Goal: Task Accomplishment & Management: Manage account settings

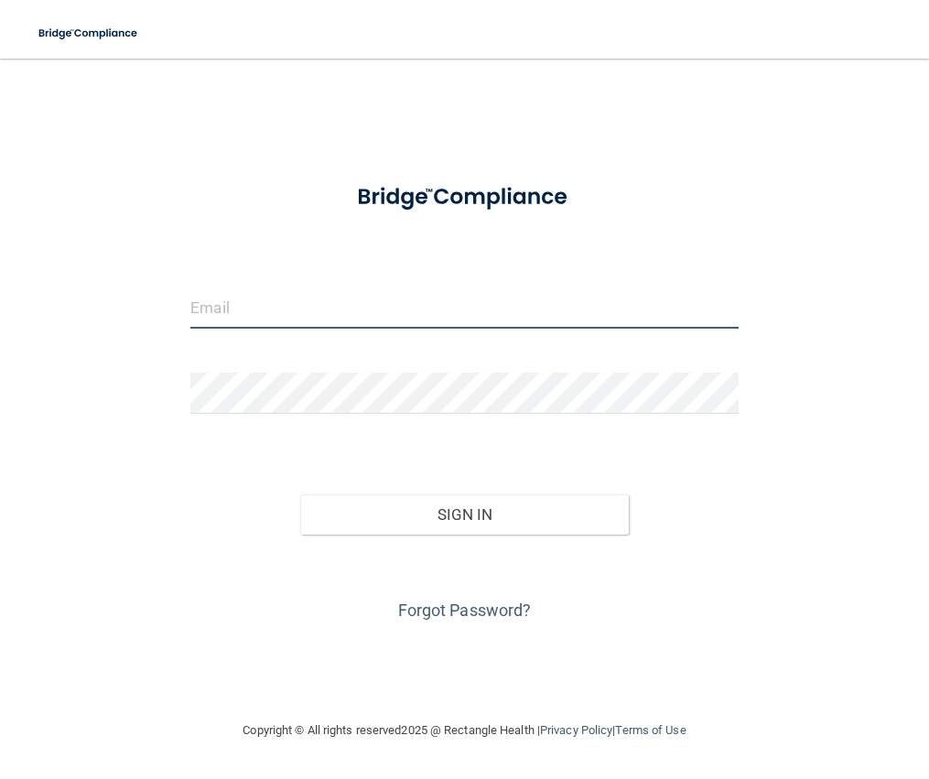
type input "[EMAIL_ADDRESS][DOMAIN_NAME]"
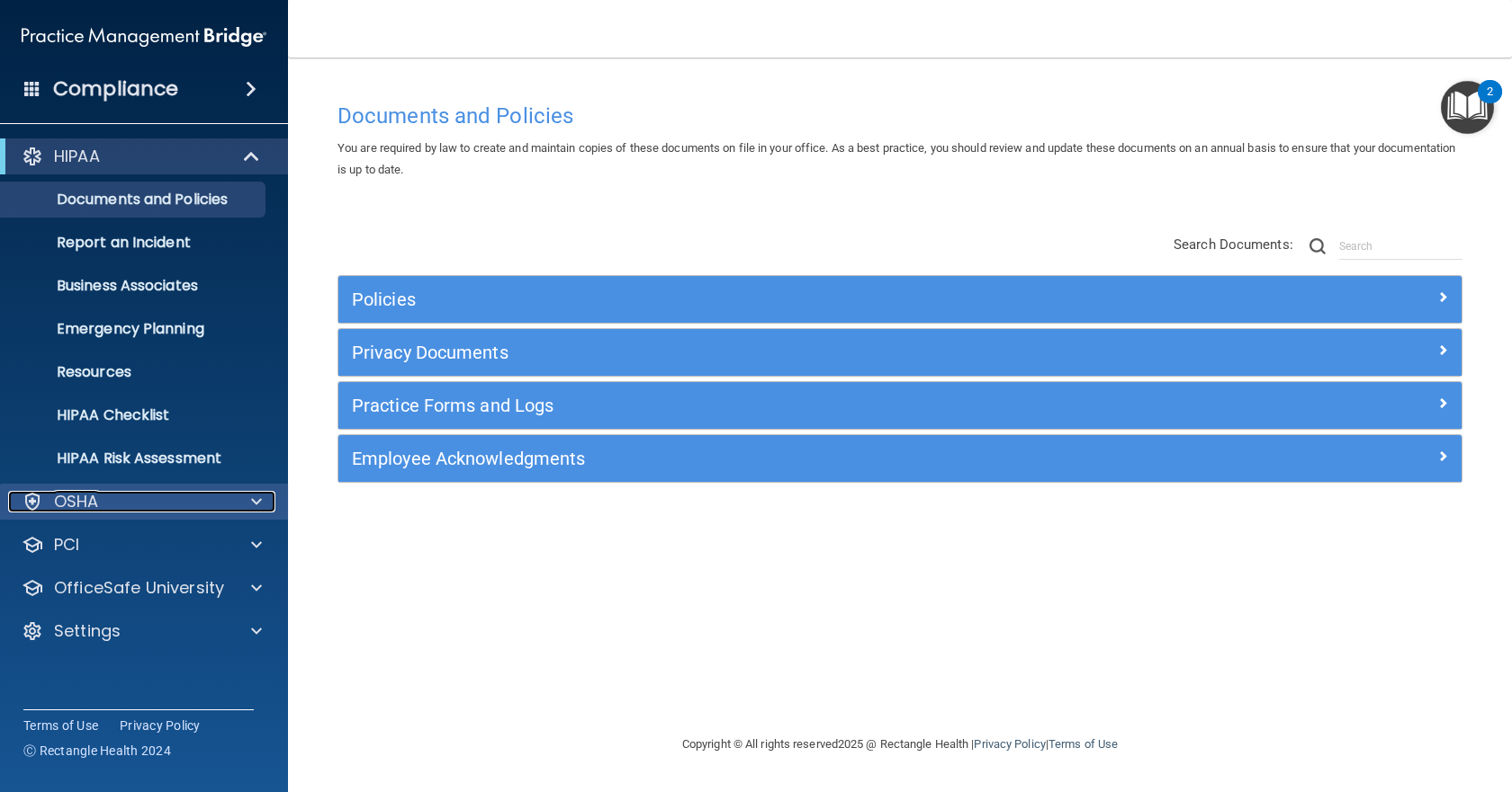
click at [237, 502] on div at bounding box center [254, 502] width 45 height 22
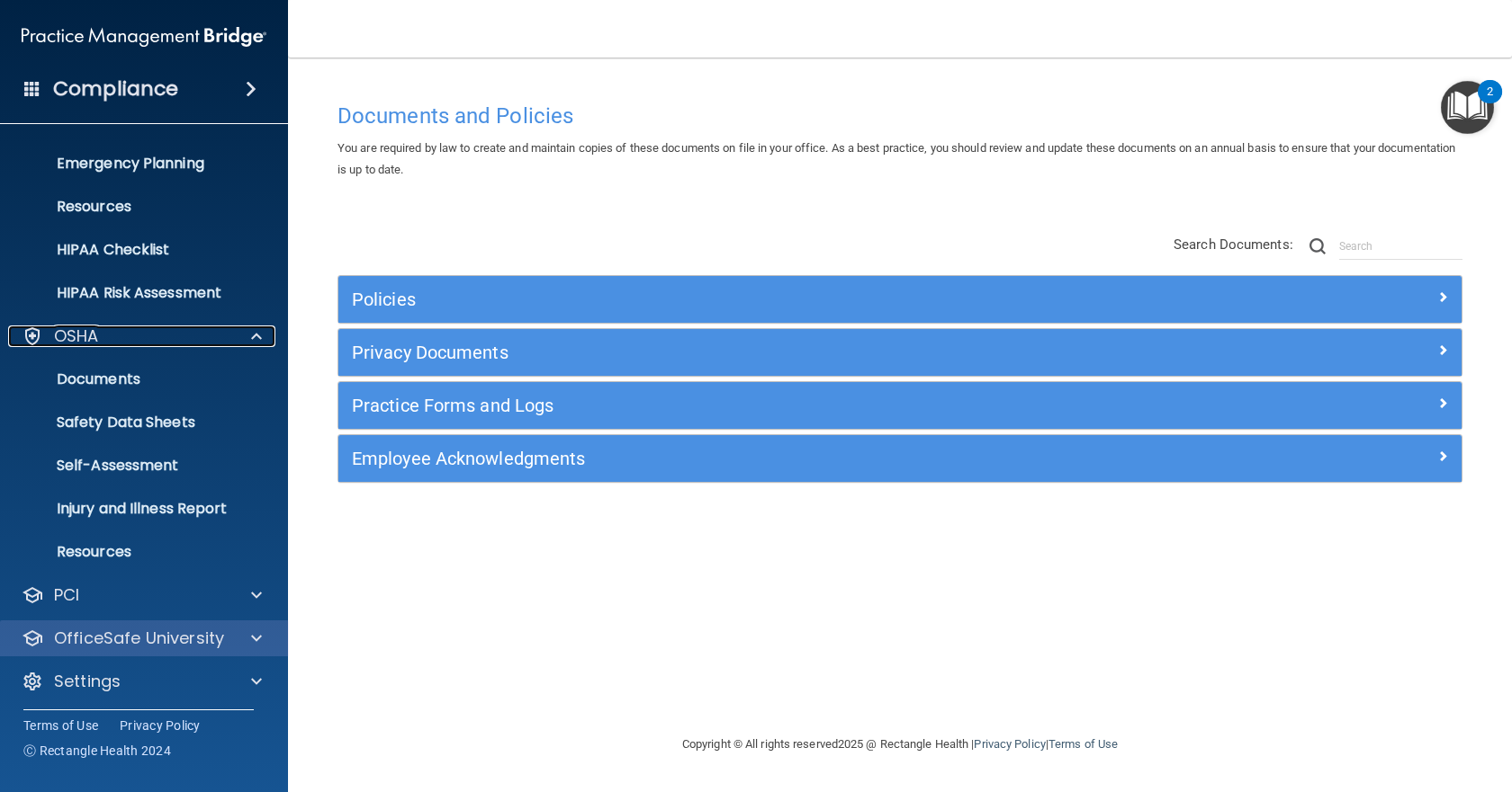
scroll to position [170, 0]
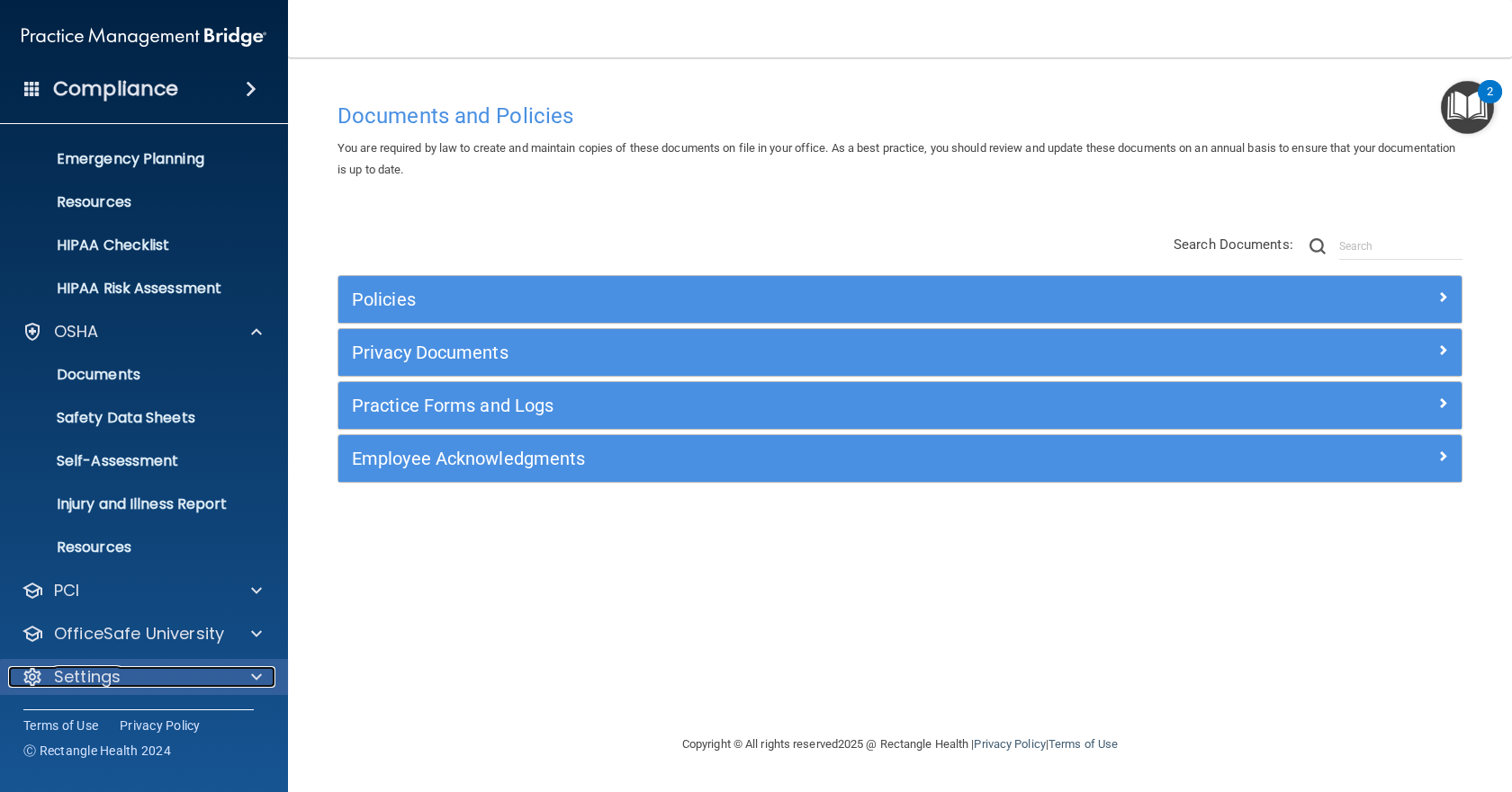
click at [239, 670] on div at bounding box center [254, 677] width 45 height 22
click at [256, 670] on span at bounding box center [256, 677] width 11 height 22
drag, startPoint x: 256, startPoint y: 663, endPoint x: 248, endPoint y: 676, distance: 15.3
click at [251, 671] on div "Settings" at bounding box center [145, 677] width 289 height 36
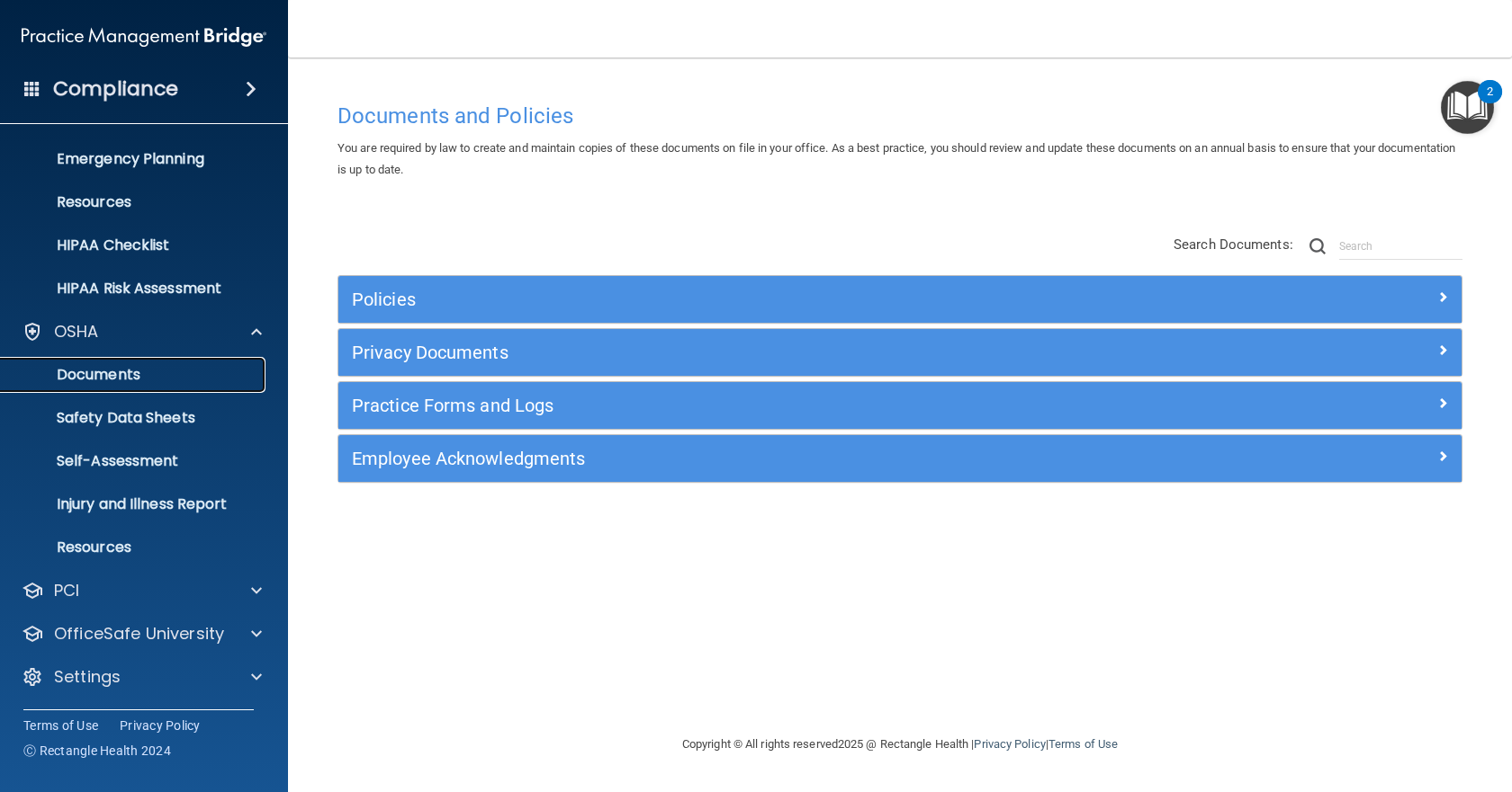
click at [119, 385] on link "Documents" at bounding box center [124, 374] width 283 height 36
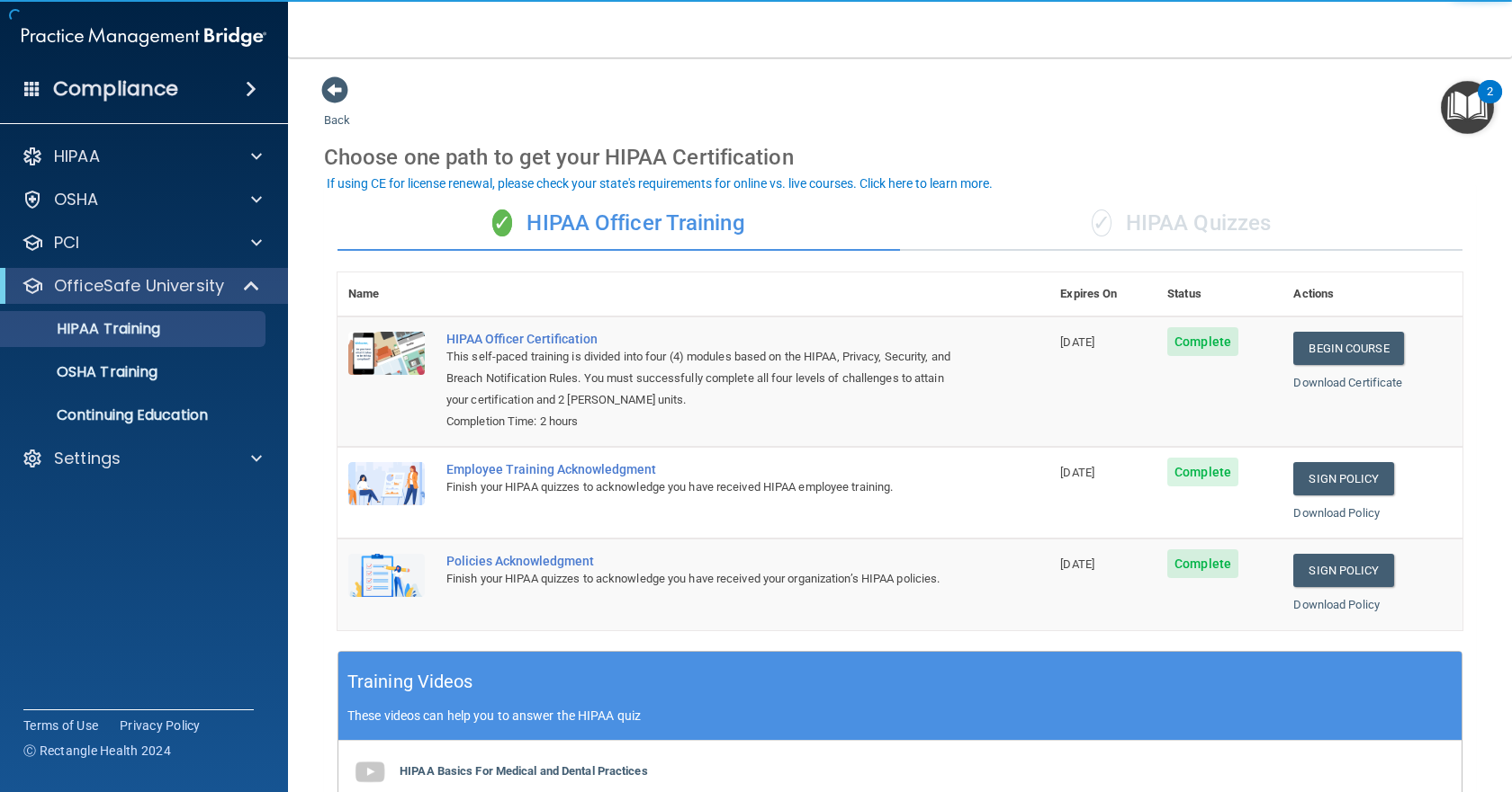
click at [250, 92] on span at bounding box center [251, 89] width 11 height 22
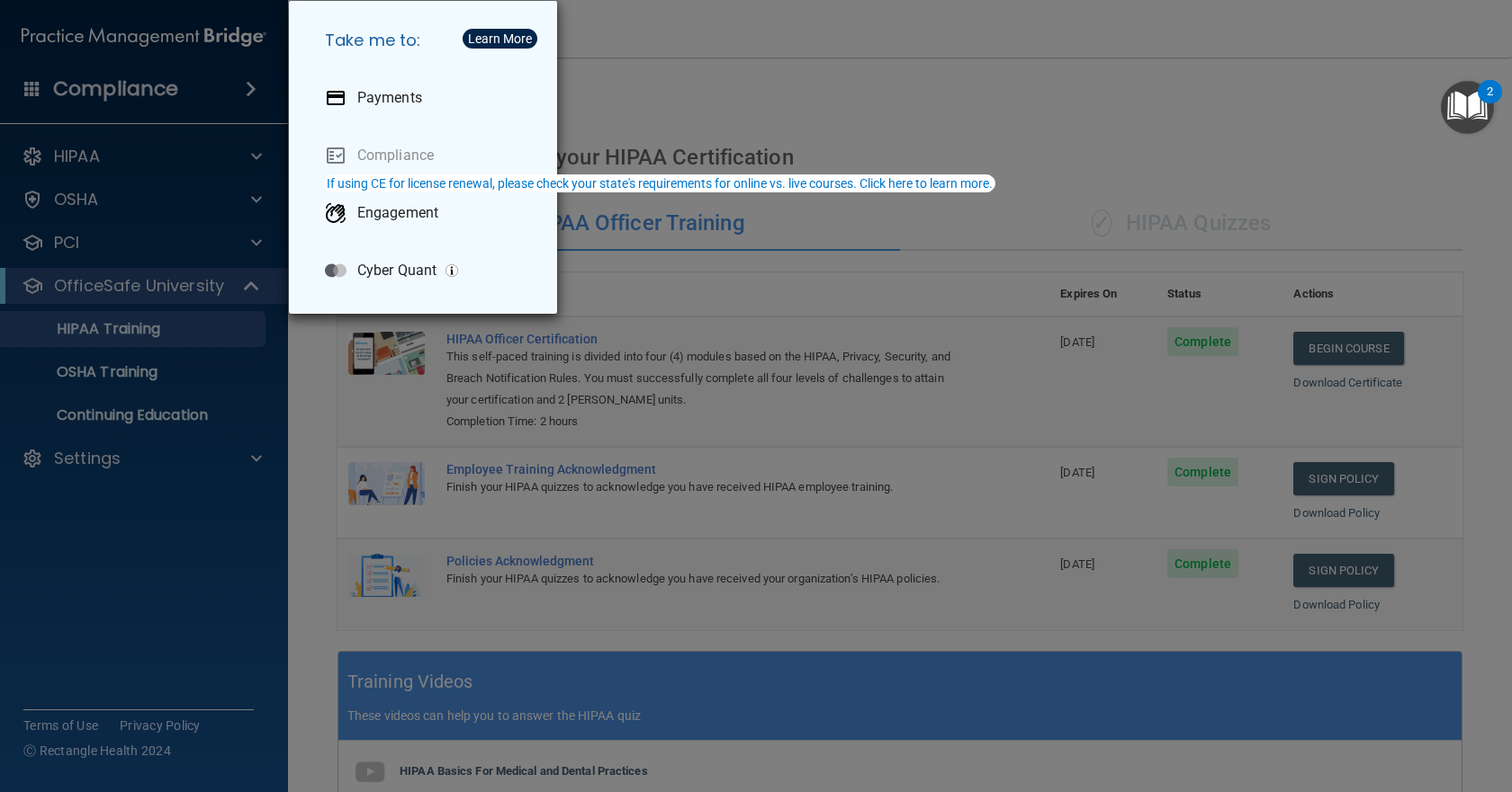
click at [785, 65] on div "Take me to: Payments Compliance Engagement Cyber Quant" at bounding box center [756, 396] width 1512 height 792
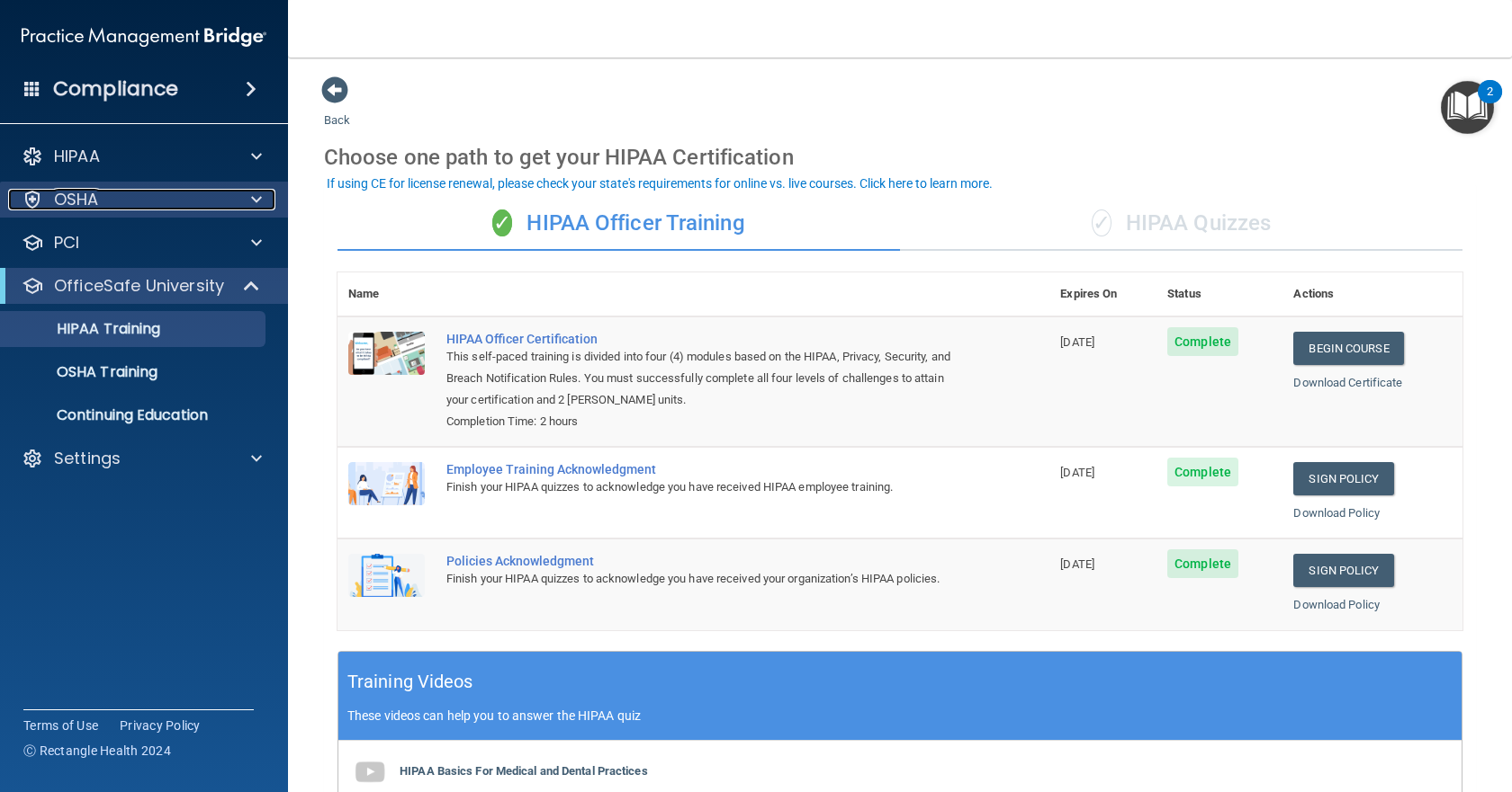
click at [260, 198] on span at bounding box center [256, 199] width 11 height 22
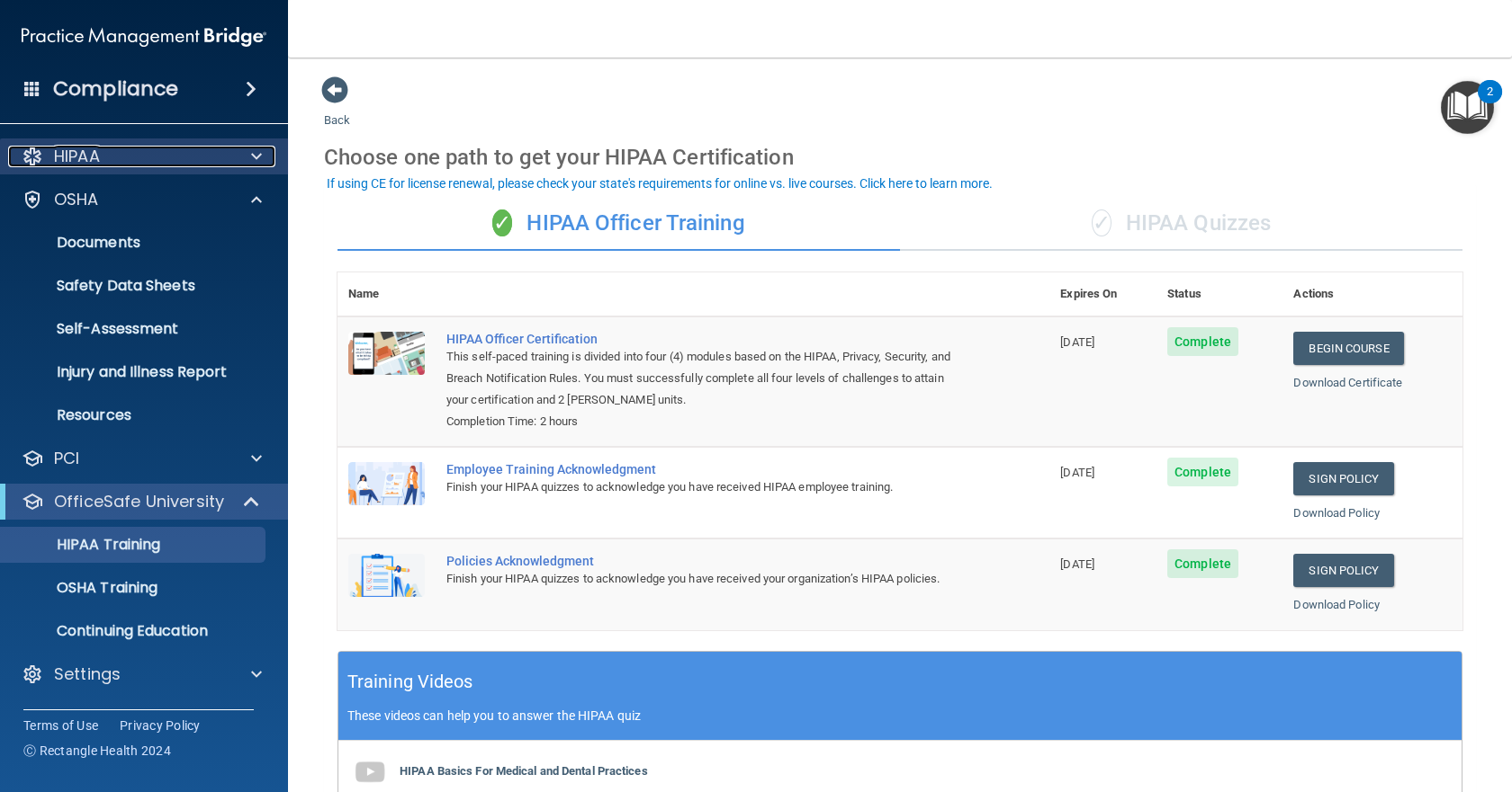
click at [261, 147] on span at bounding box center [256, 156] width 11 height 22
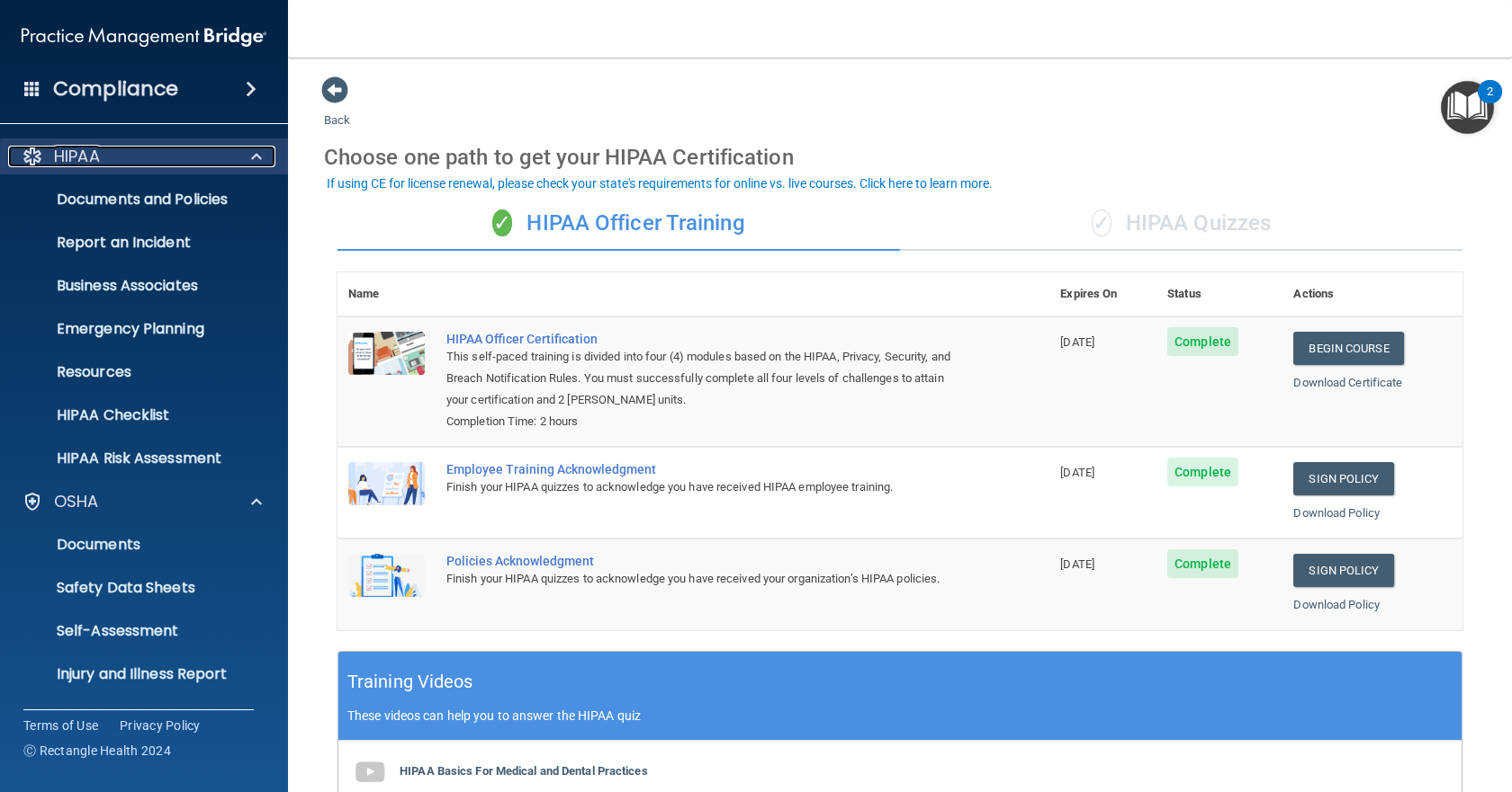
click at [255, 154] on span at bounding box center [256, 156] width 11 height 22
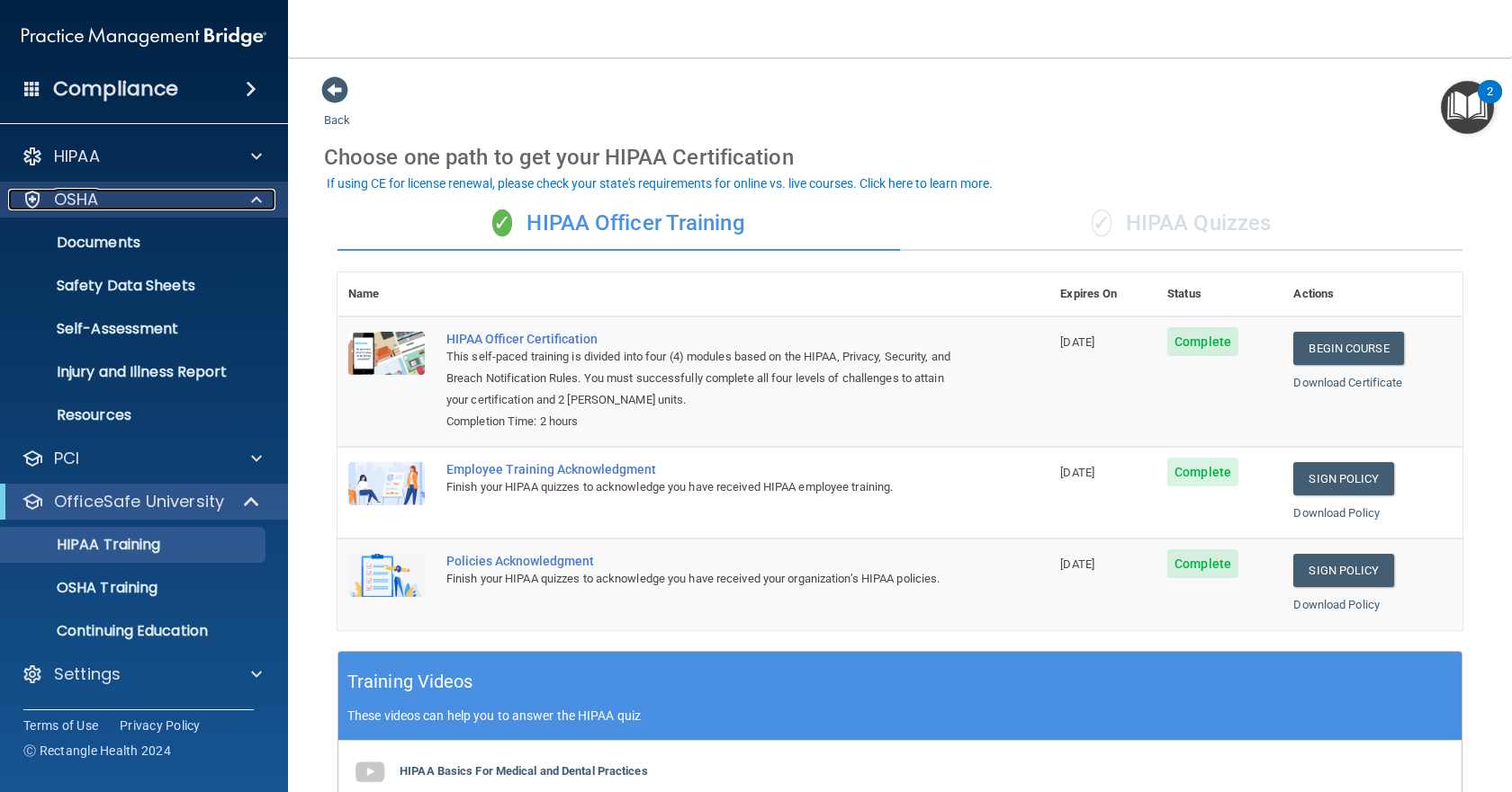
click at [262, 198] on div at bounding box center [254, 199] width 45 height 22
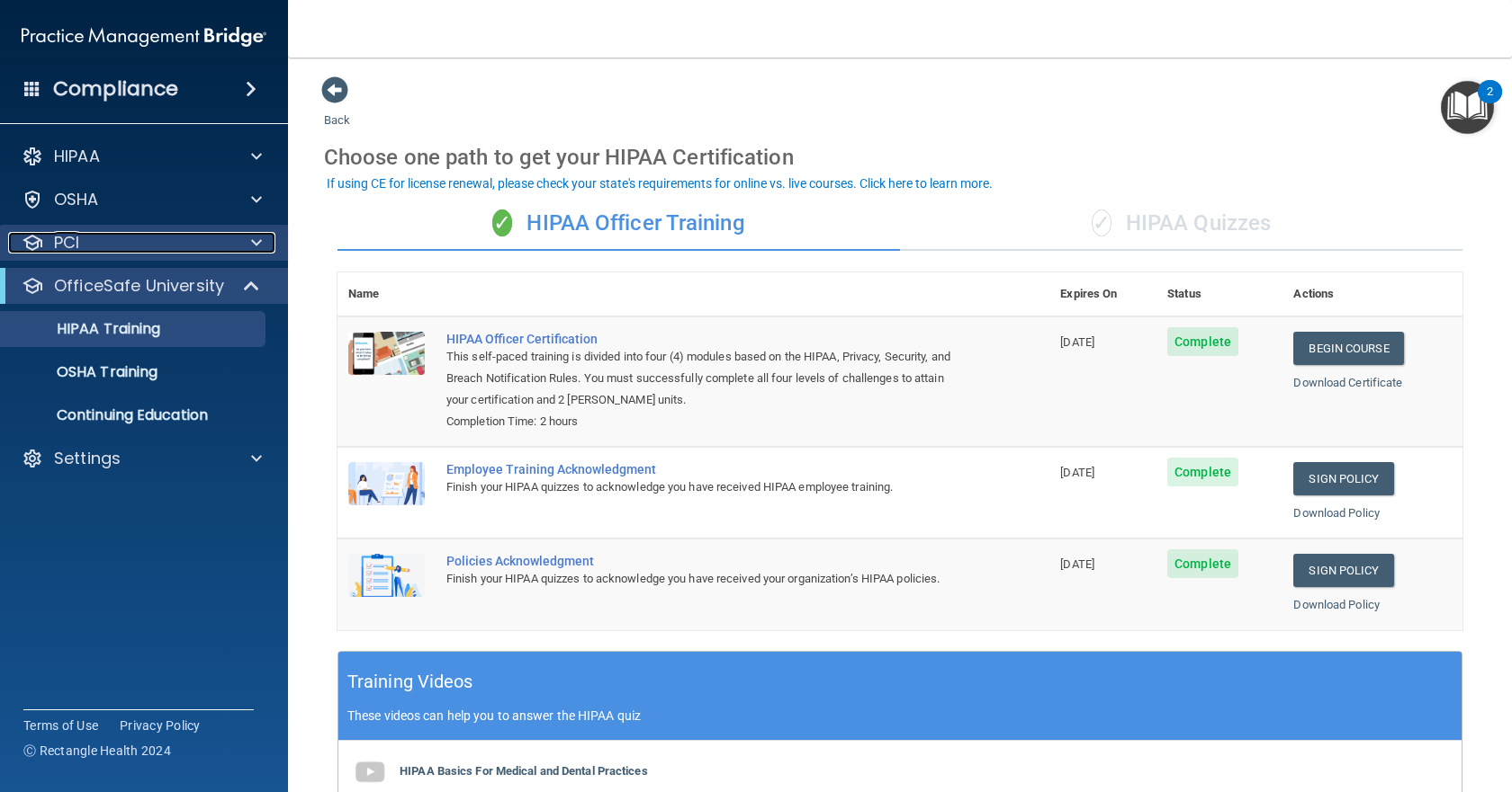
click at [258, 240] on span at bounding box center [256, 243] width 11 height 22
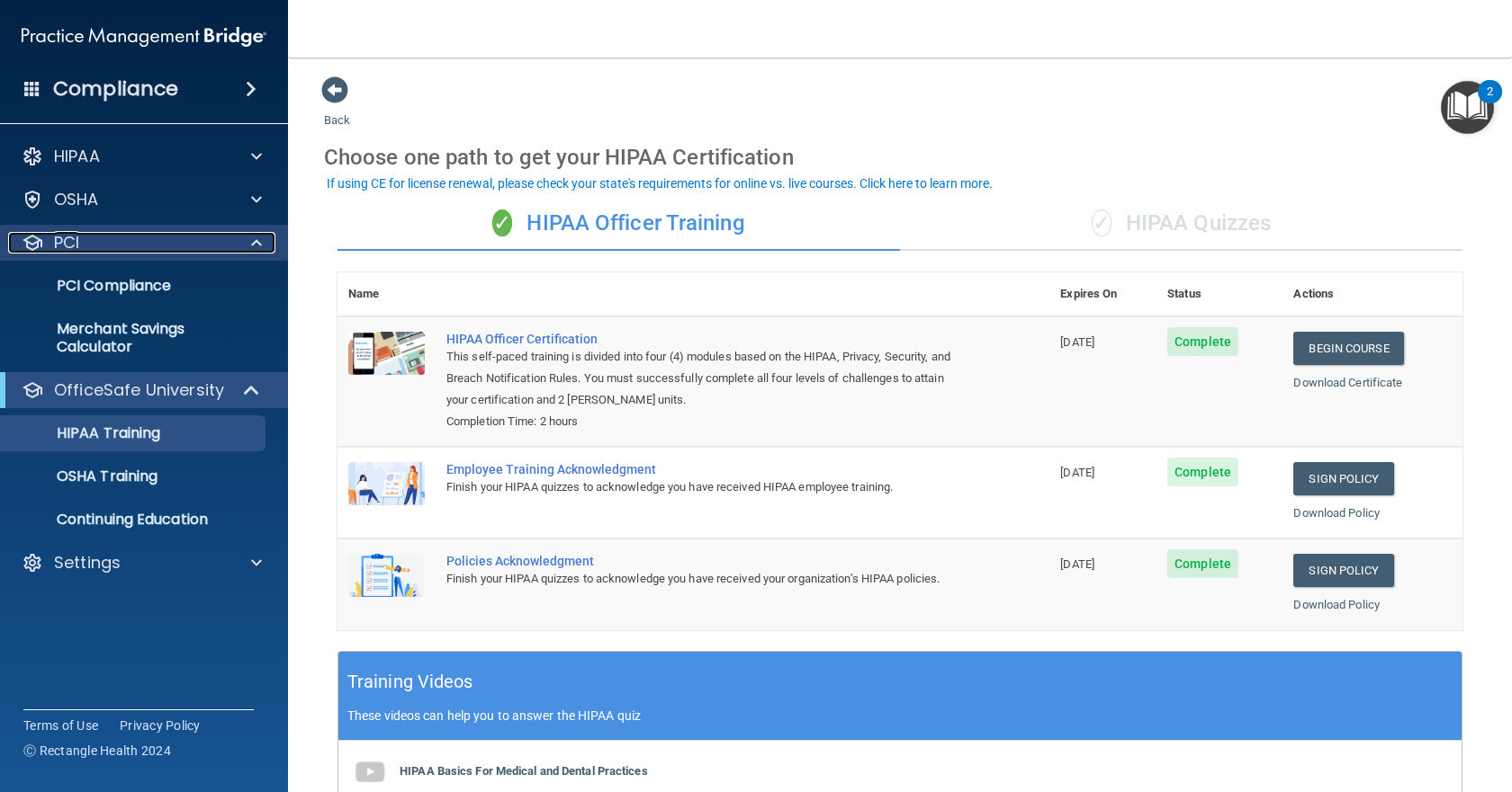
click at [258, 240] on span at bounding box center [256, 243] width 11 height 22
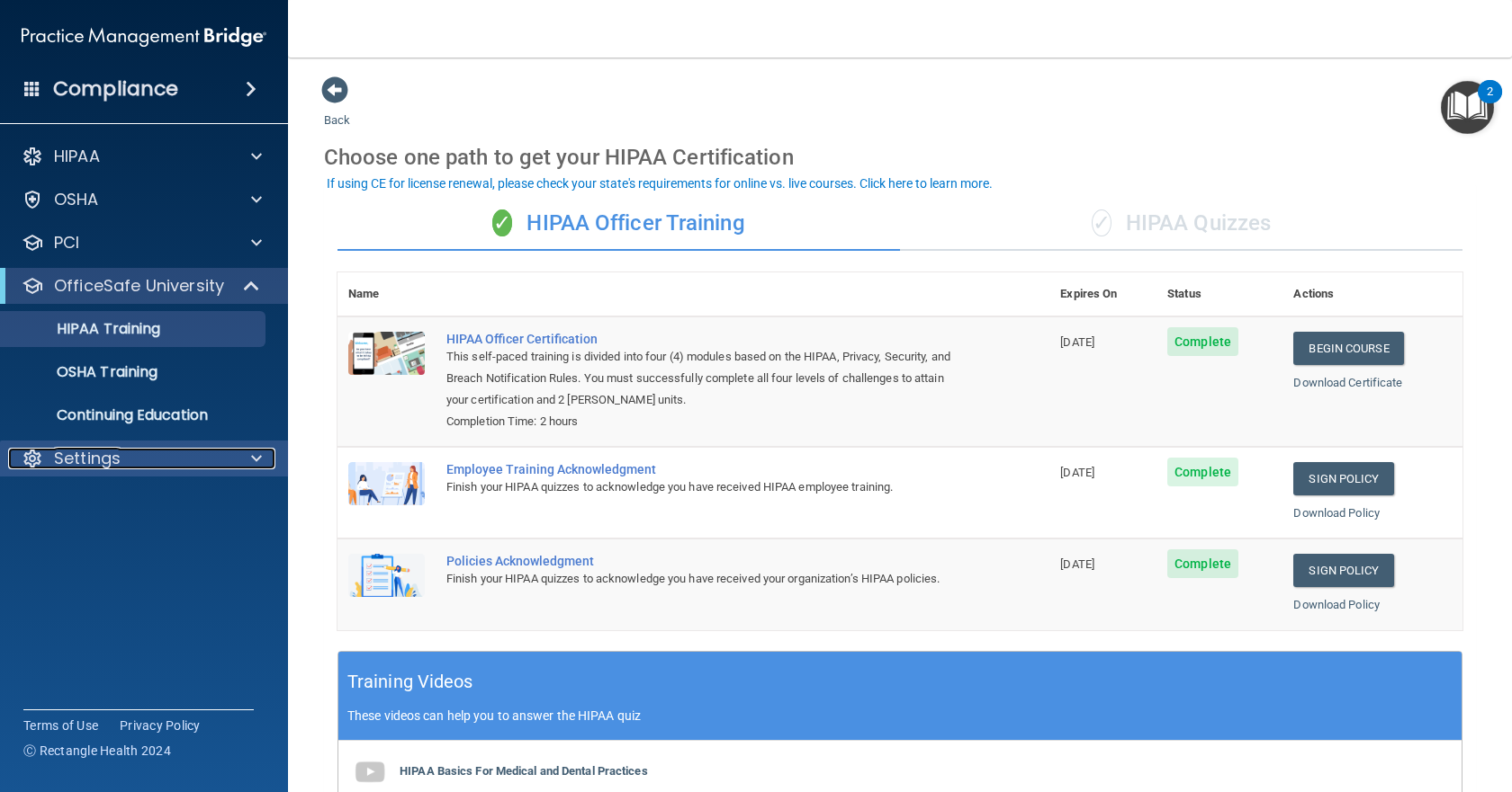
click at [261, 462] on span at bounding box center [256, 459] width 11 height 22
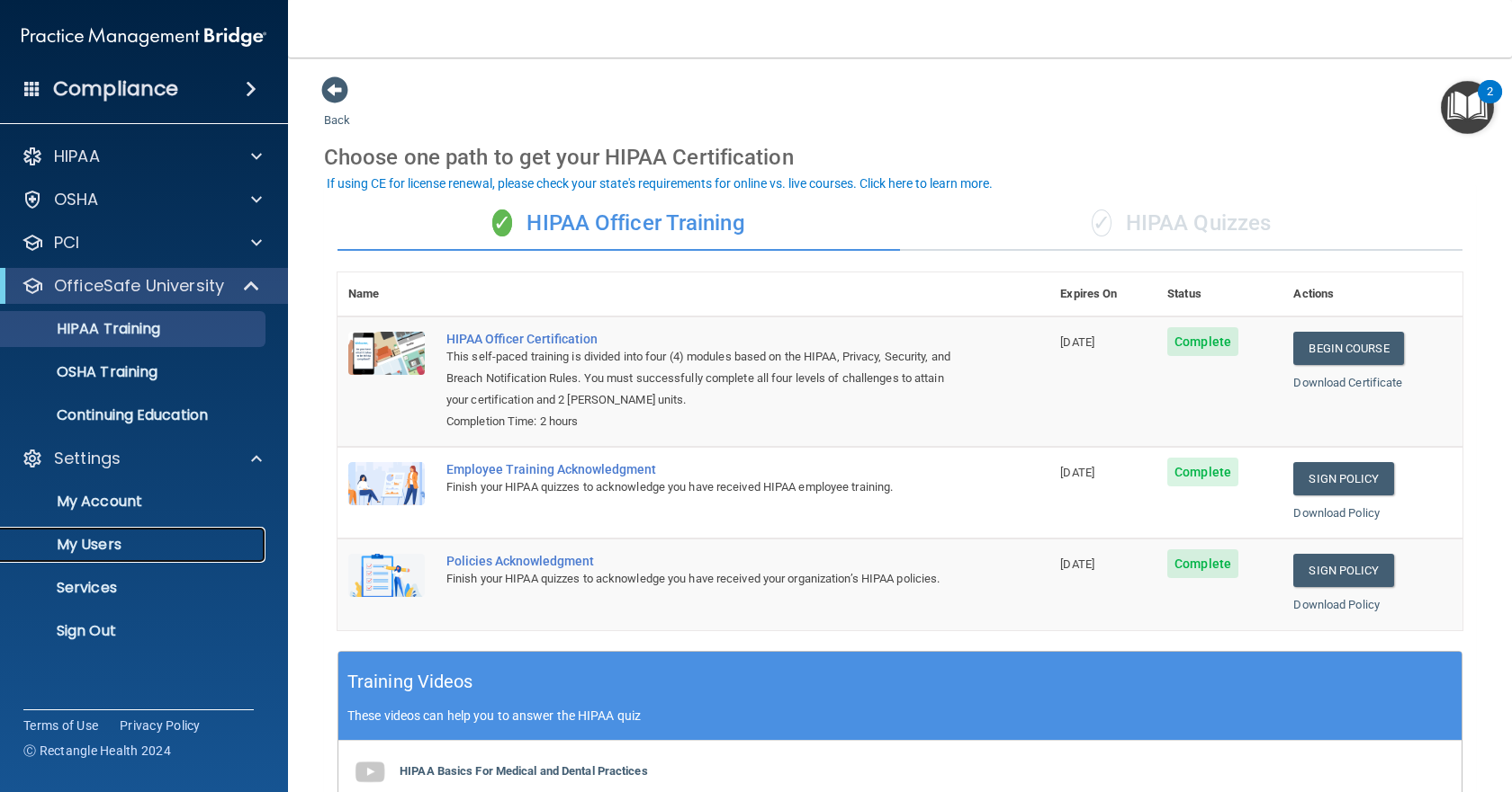
click at [121, 538] on p "My Users" at bounding box center [135, 544] width 246 height 18
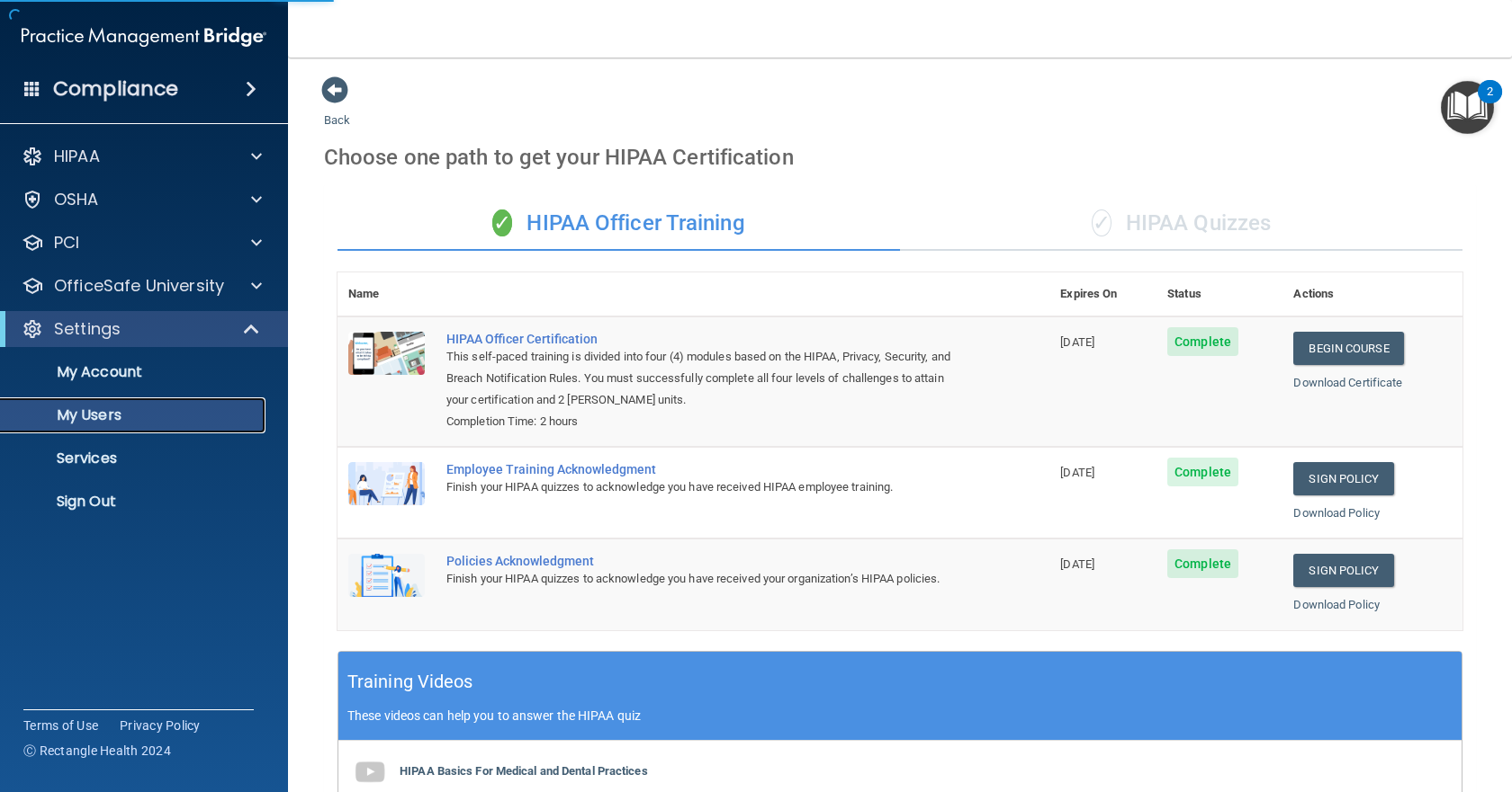
select select "20"
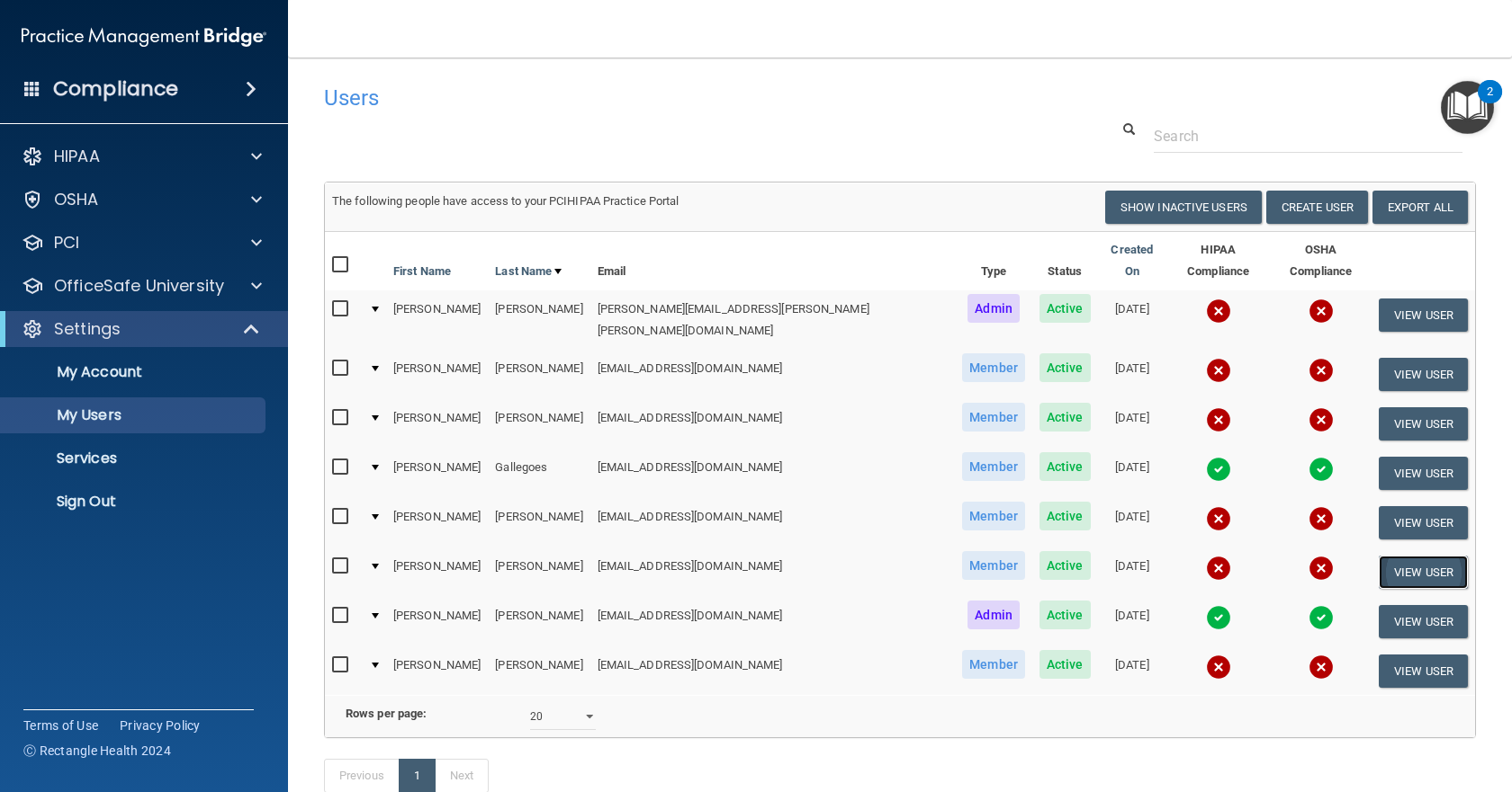
click at [1389, 556] on button "View User" at bounding box center [1423, 573] width 89 height 33
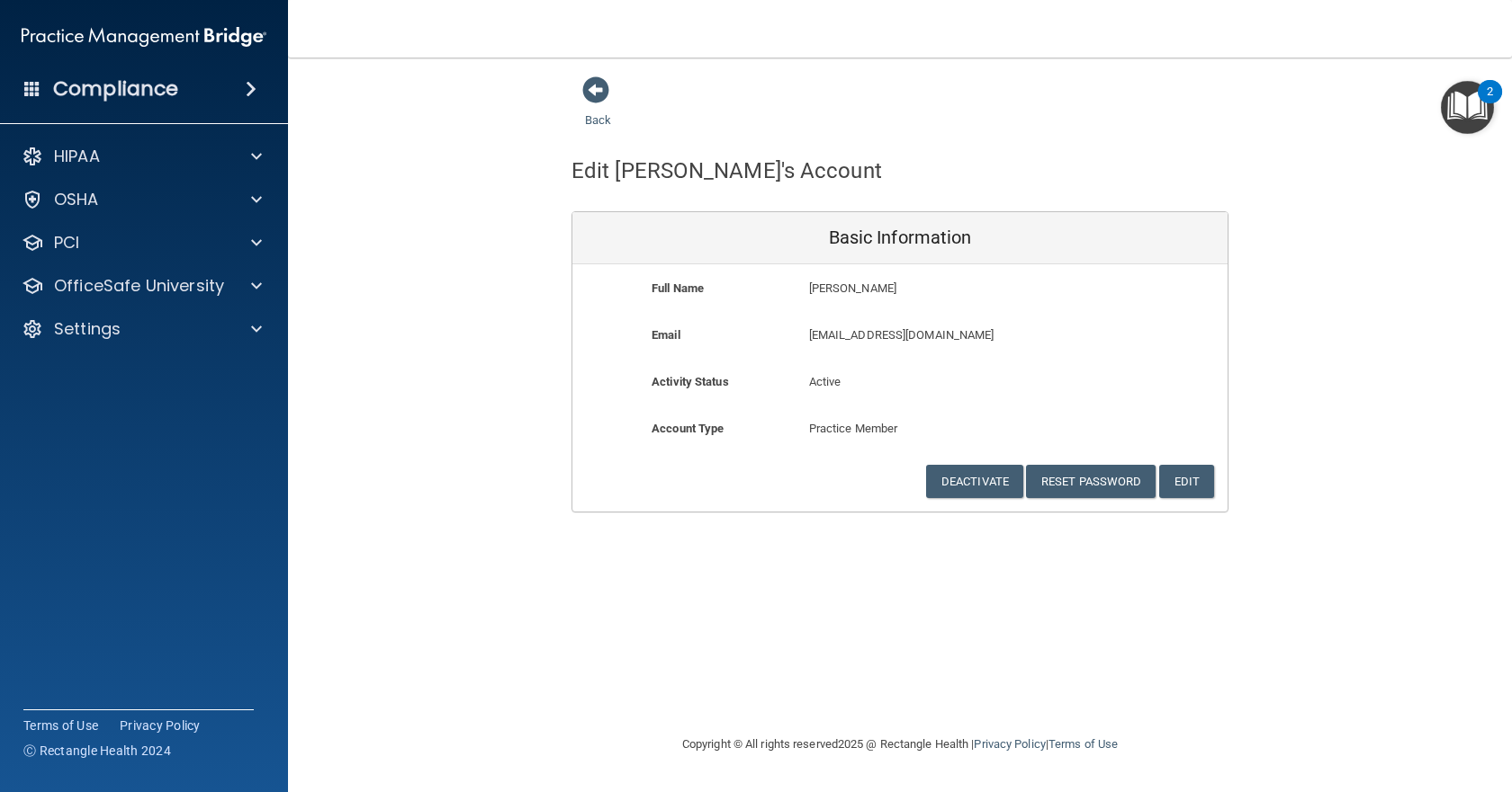
click at [573, 86] on div "Back" at bounding box center [626, 103] width 110 height 56
click at [597, 90] on span at bounding box center [595, 89] width 27 height 27
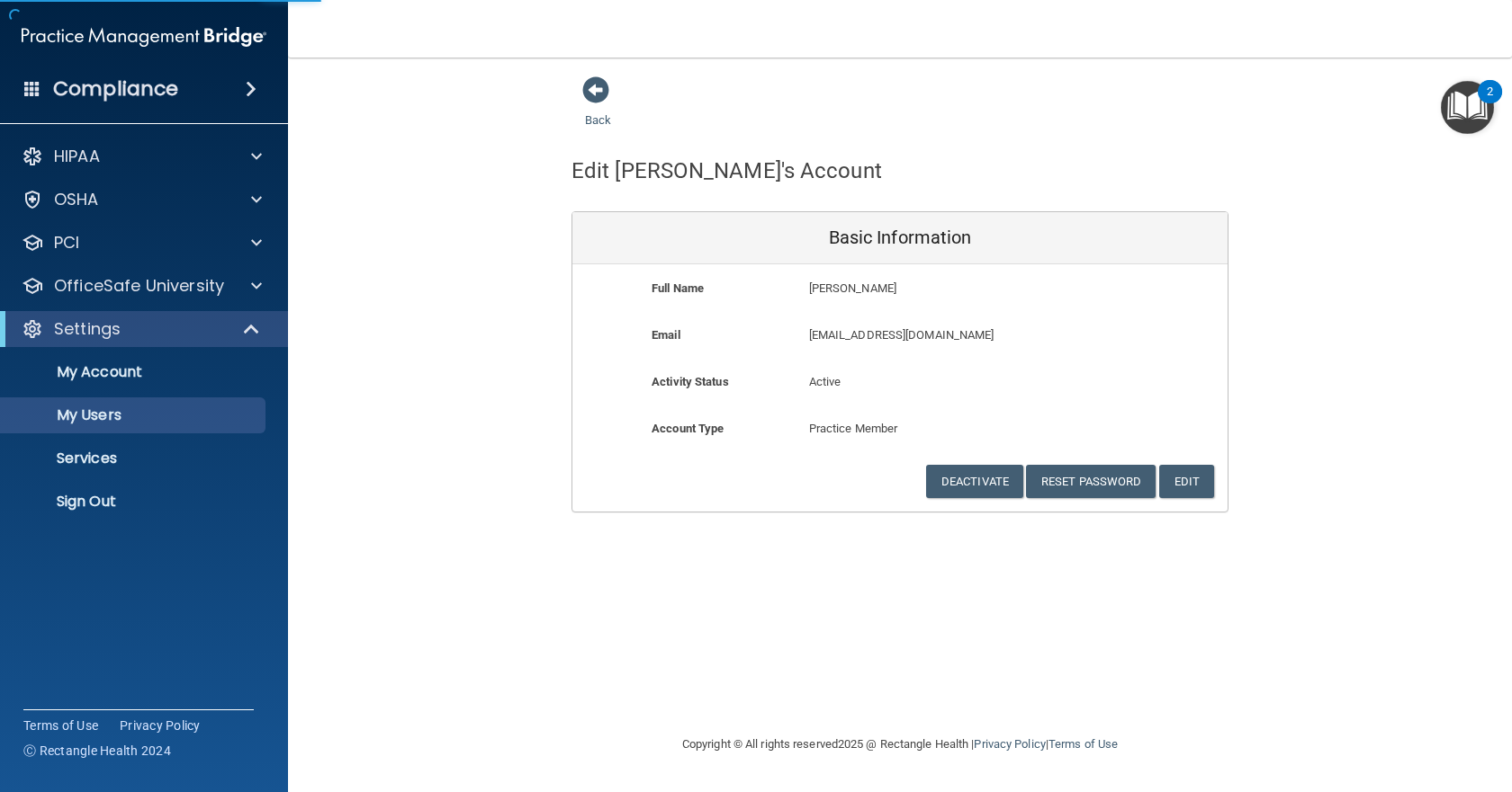
select select "20"
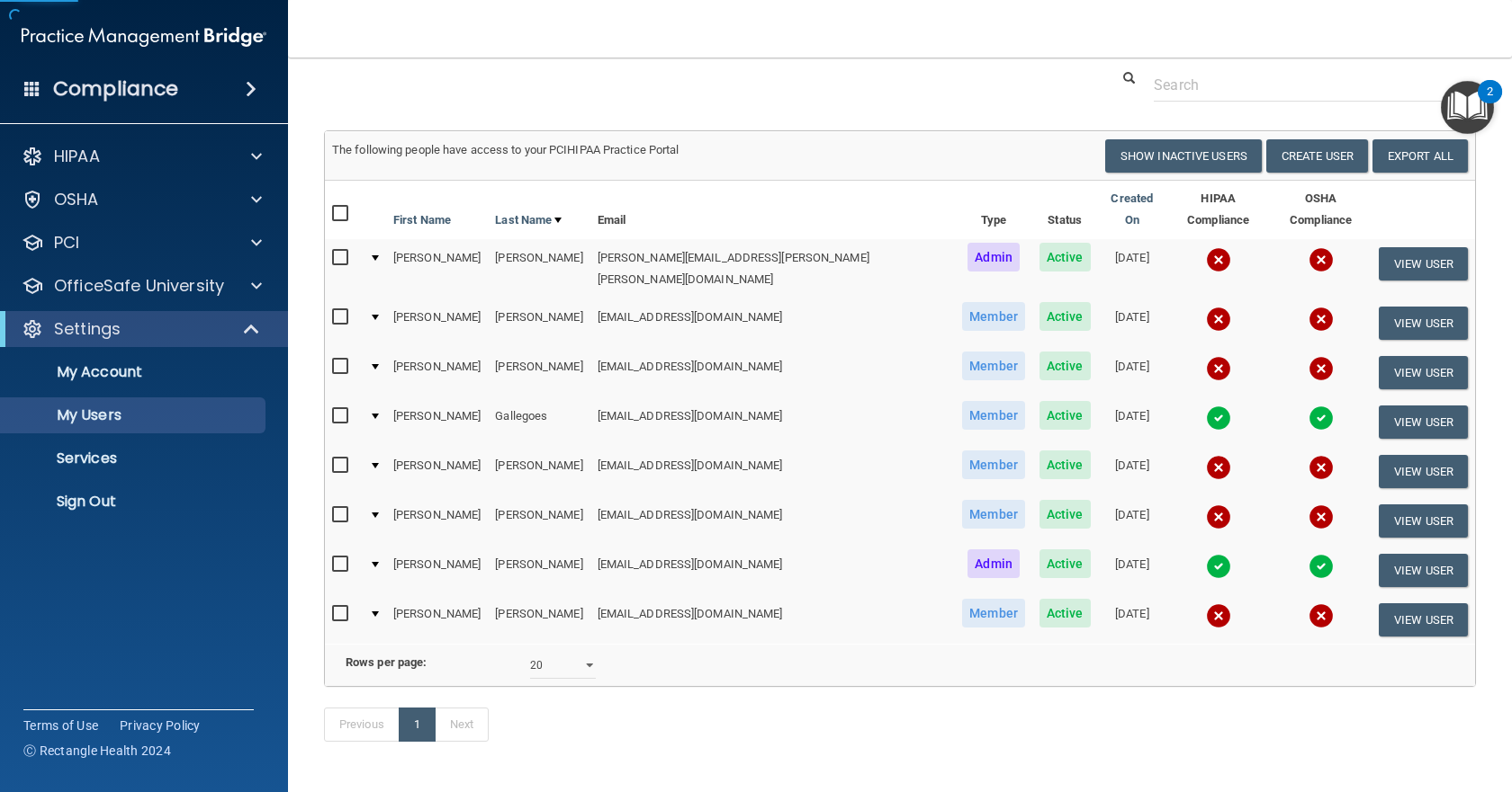
scroll to position [102, 0]
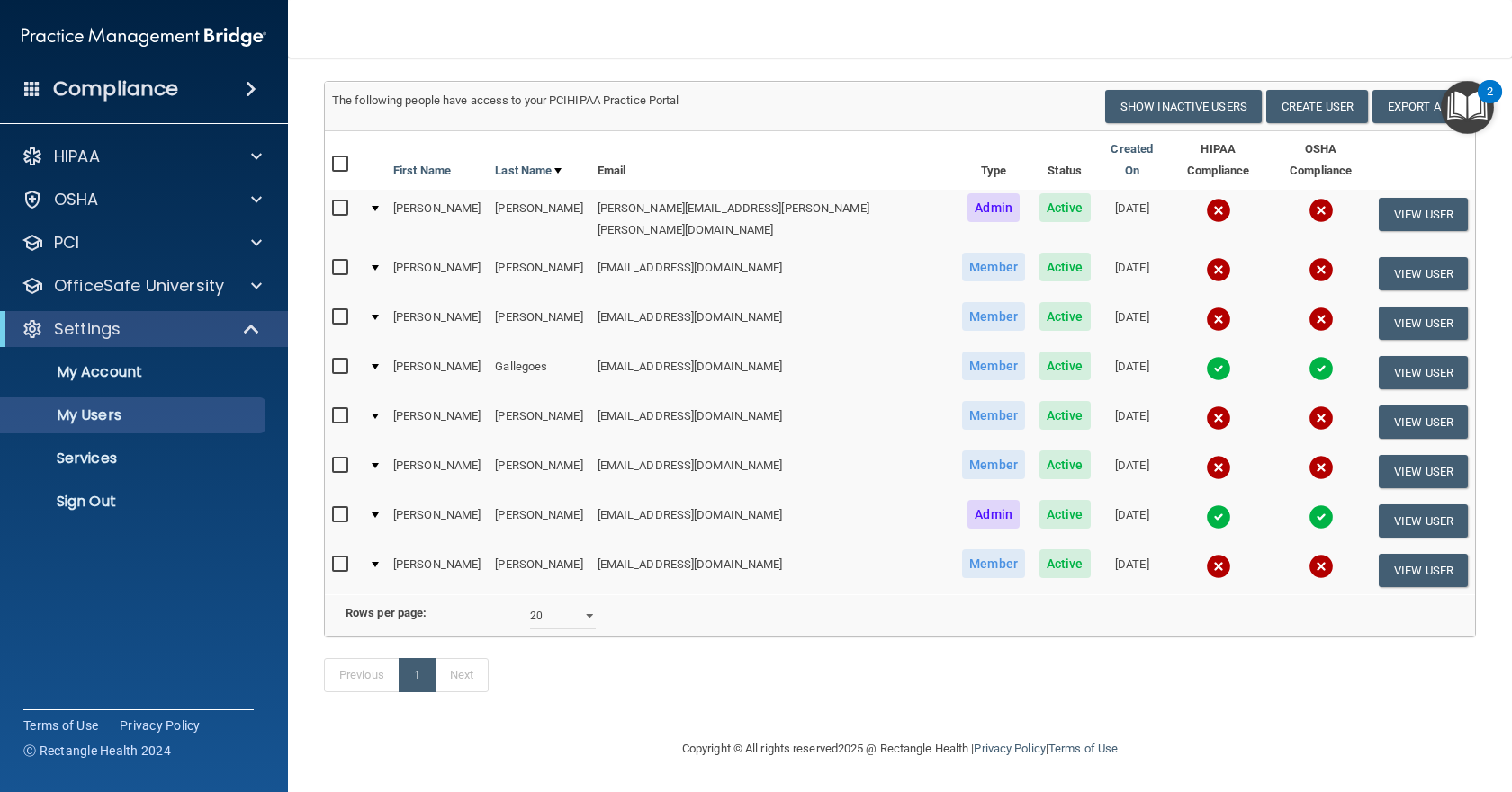
click at [342, 459] on input "checkbox" at bounding box center [342, 466] width 21 height 15
checkbox input "true"
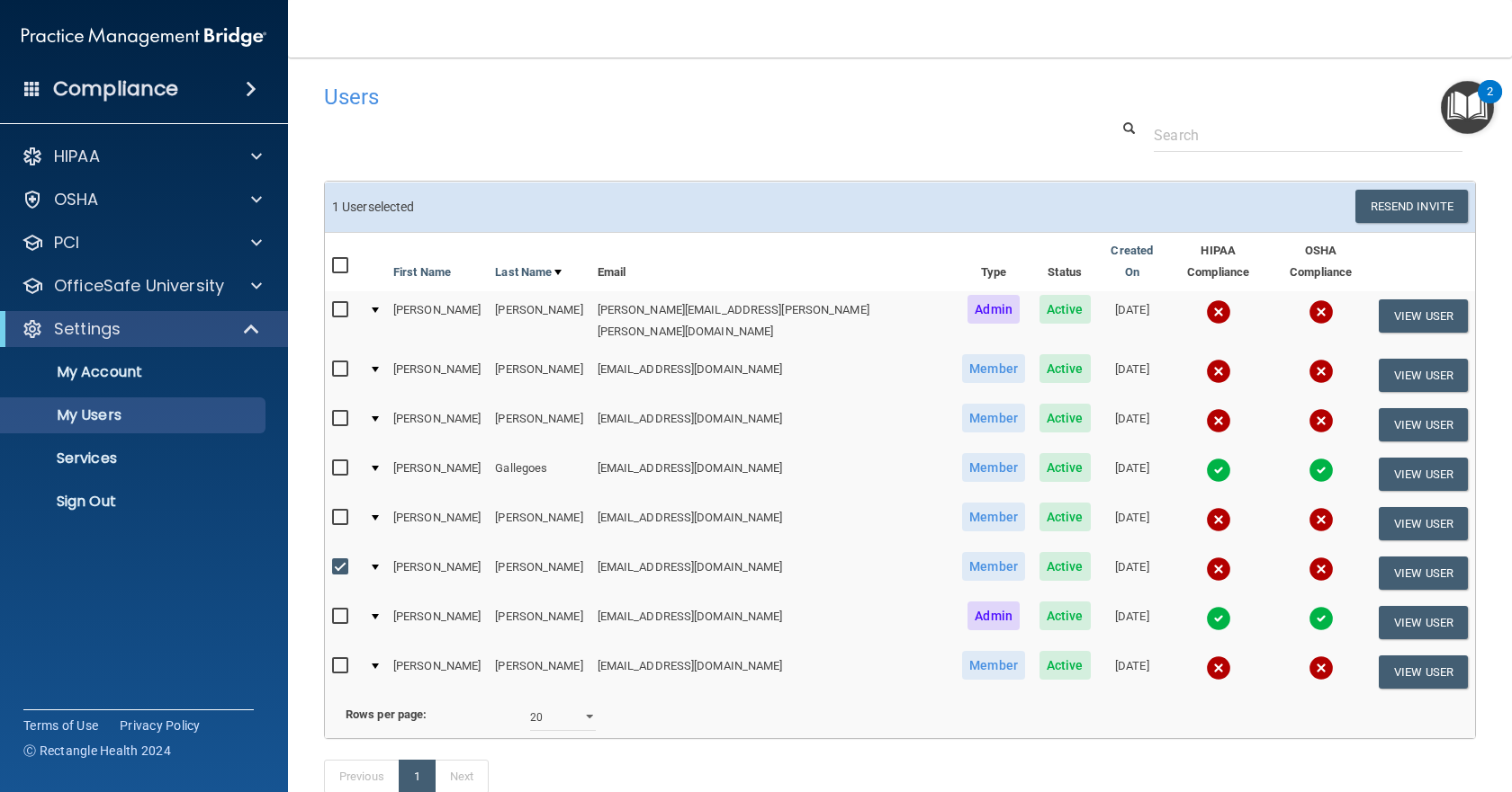
scroll to position [0, 0]
click at [1425, 212] on button "Resend Invite" at bounding box center [1411, 207] width 112 height 33
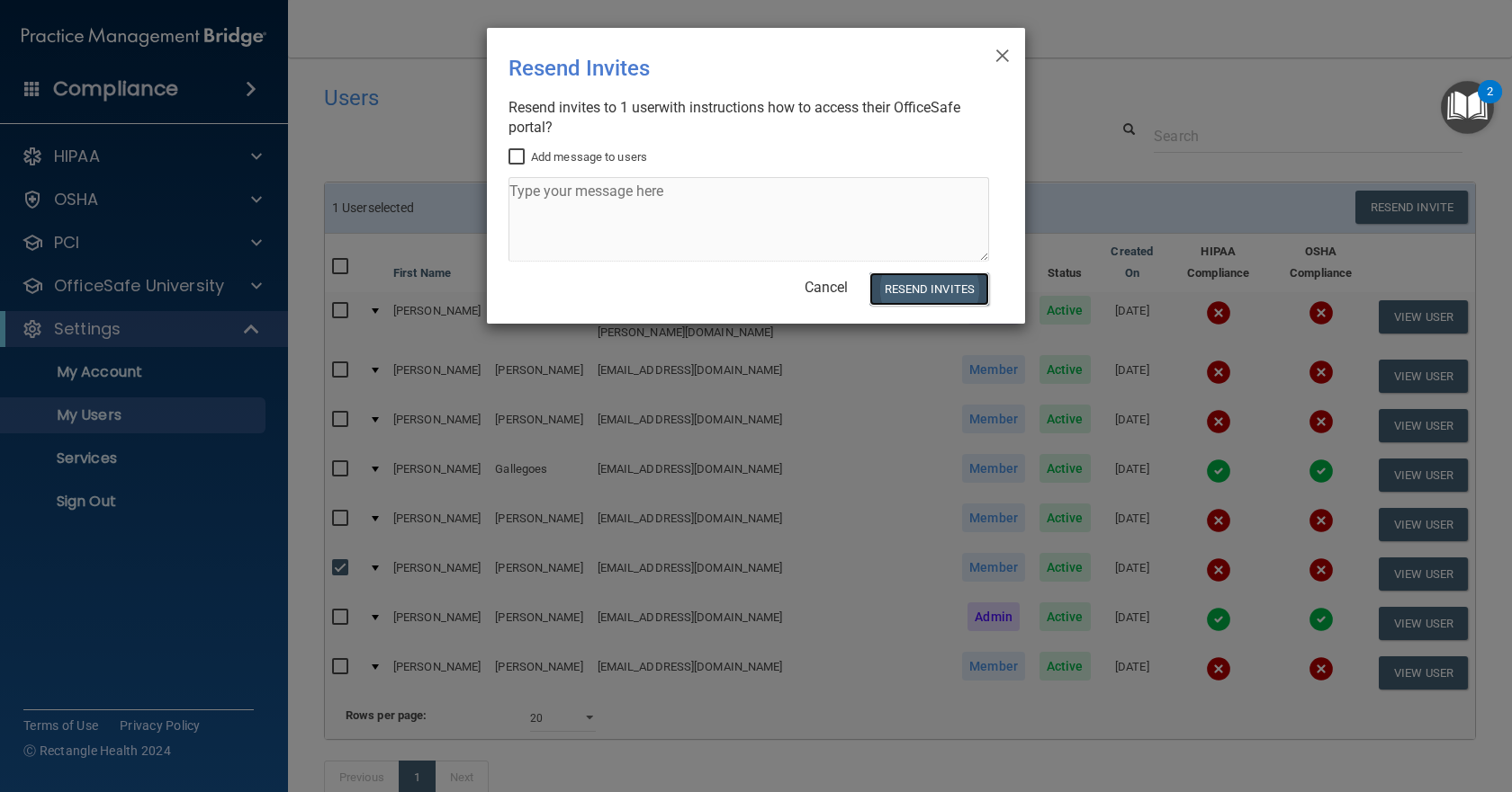
click at [932, 294] on button "Resend Invites" at bounding box center [929, 289] width 120 height 33
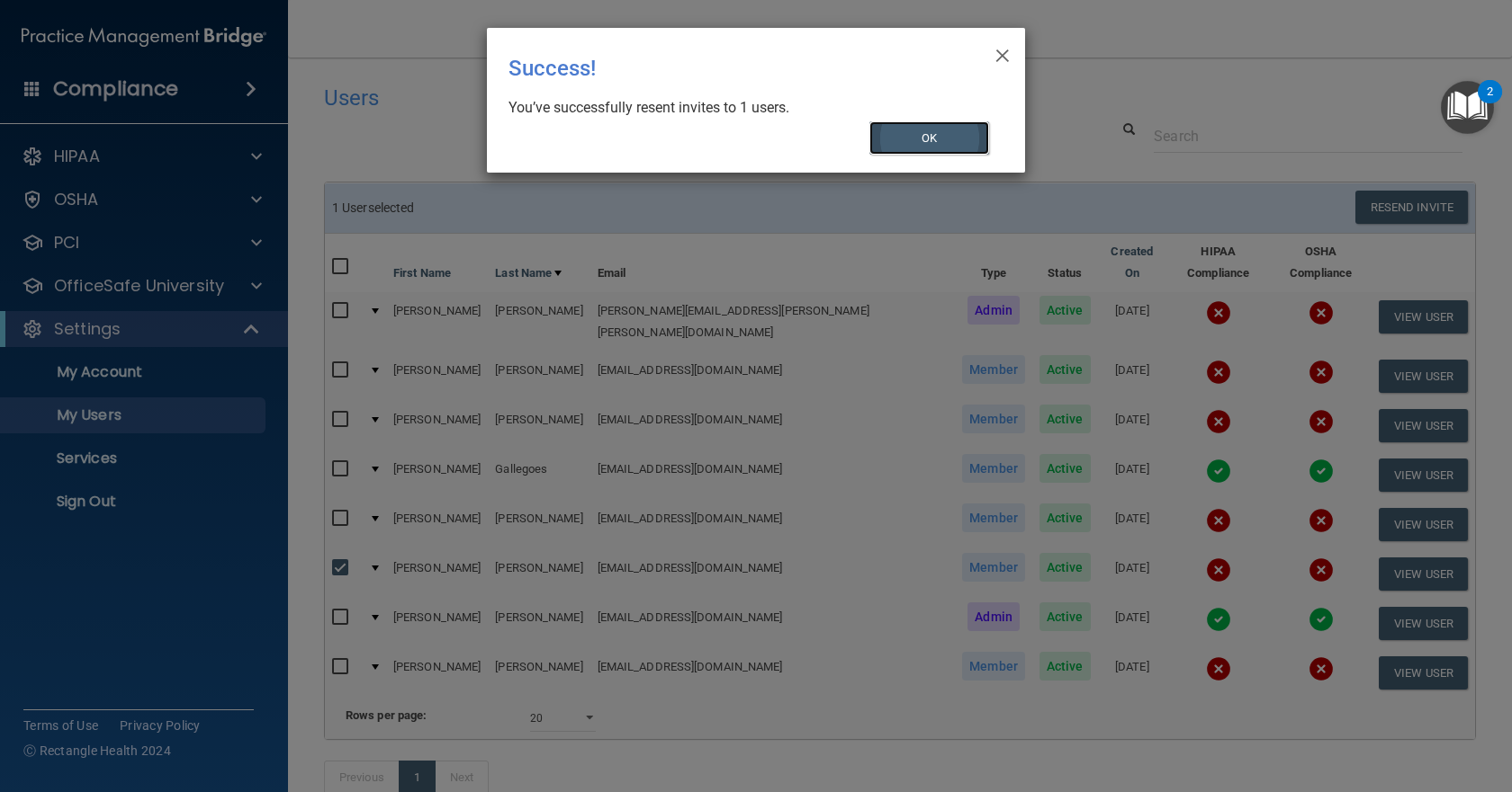
click at [956, 140] on button "OK" at bounding box center [929, 139] width 121 height 33
